Goal: Information Seeking & Learning: Learn about a topic

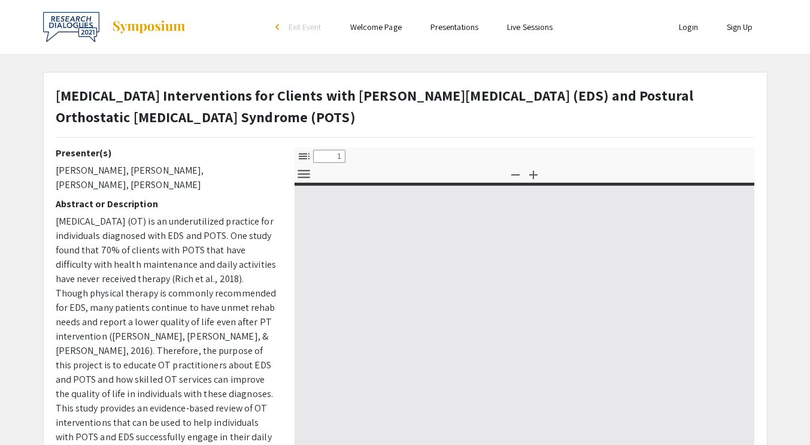
select select "custom"
type input "0"
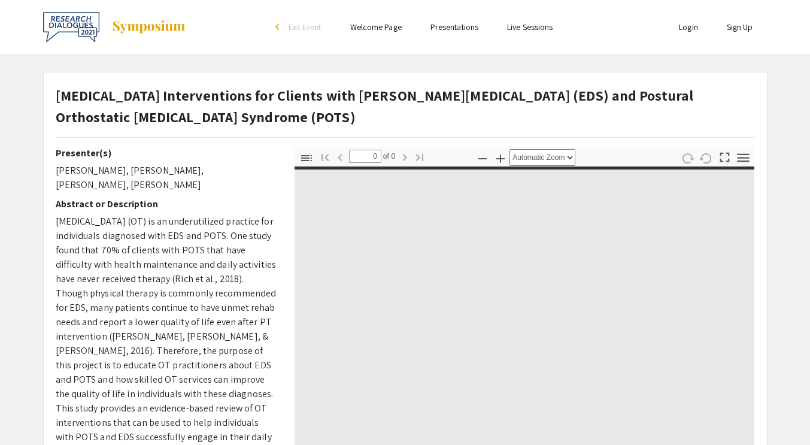
select select "custom"
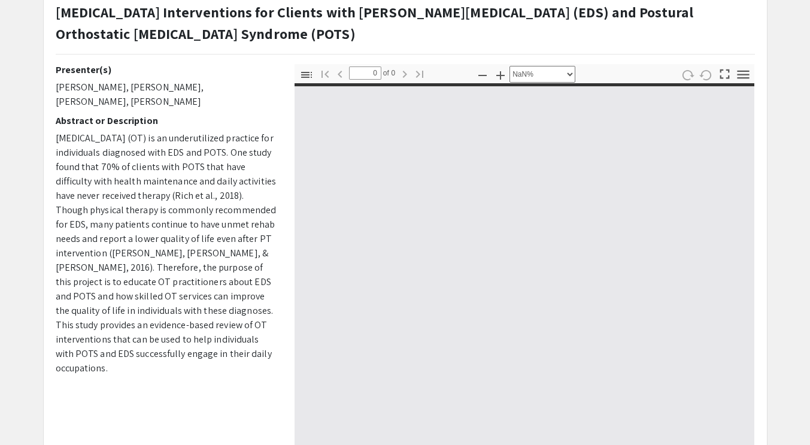
scroll to position [83, 0]
type input "1"
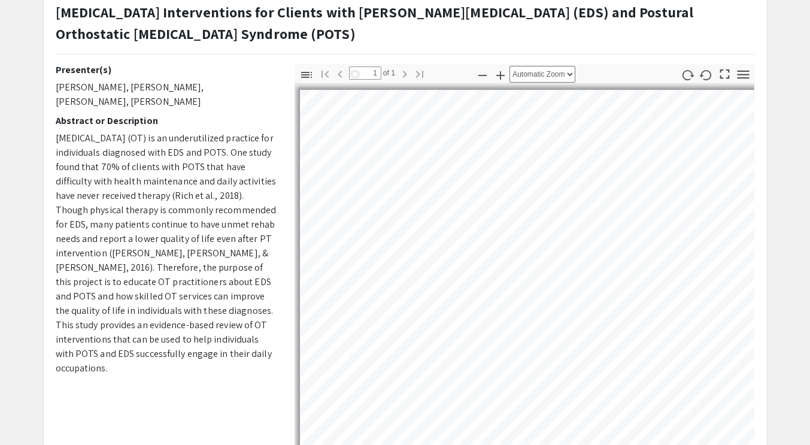
select select "auto"
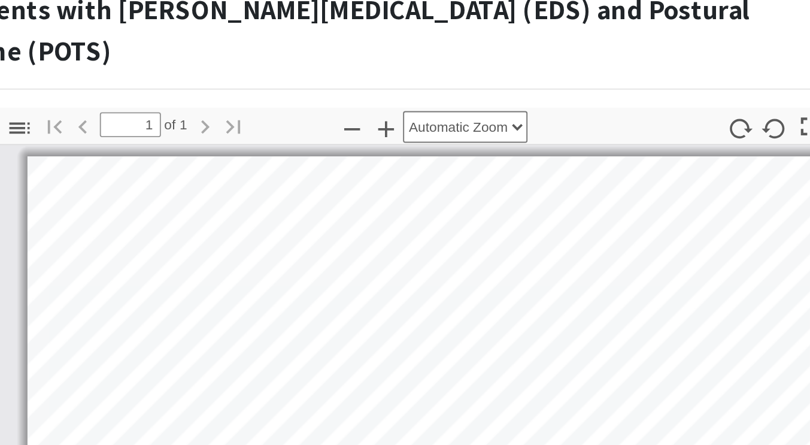
scroll to position [62, 0]
